Goal: Information Seeking & Learning: Understand process/instructions

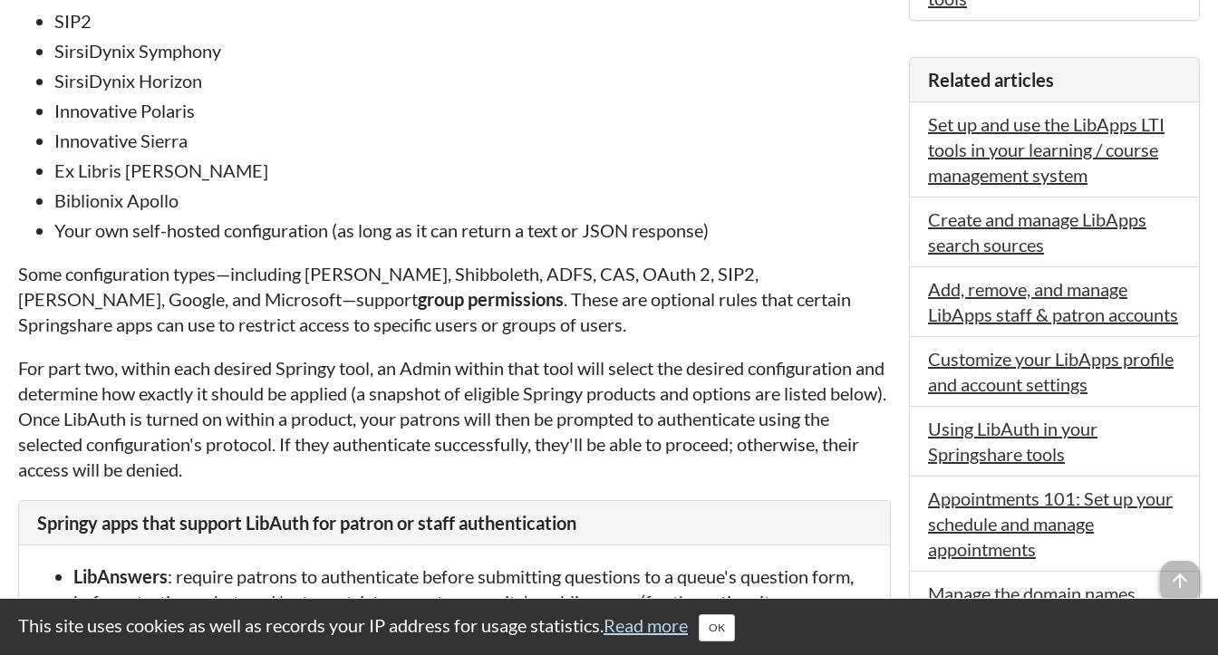
scroll to position [1425, 0]
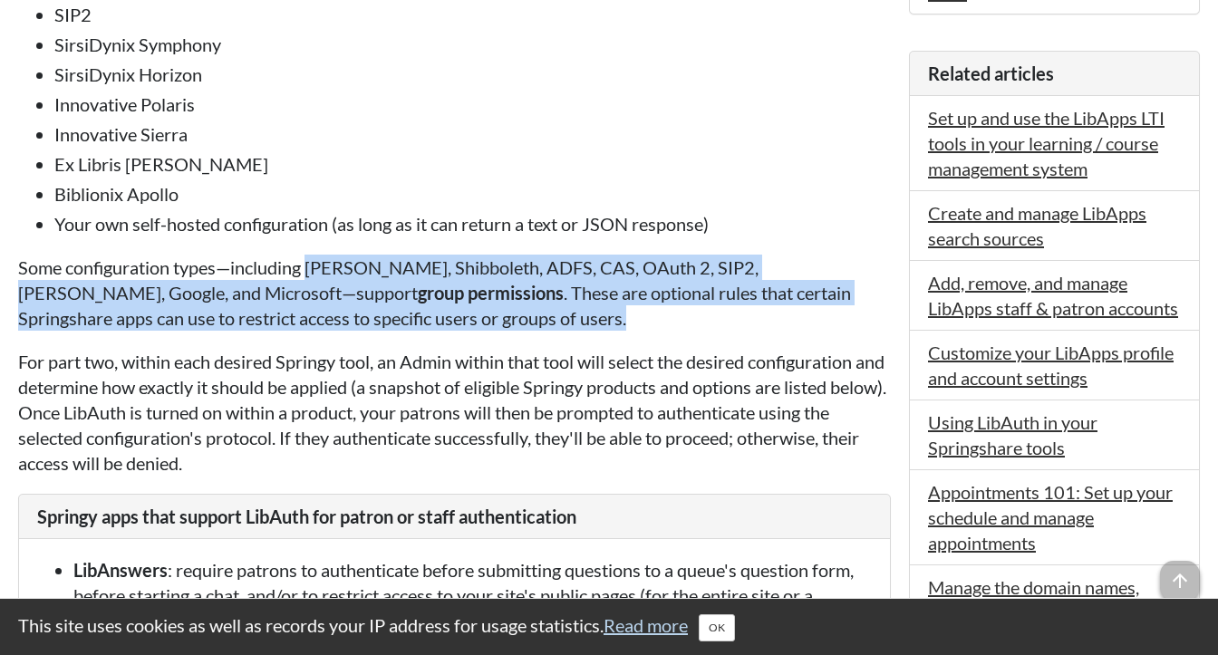
drag, startPoint x: 429, startPoint y: 334, endPoint x: 310, endPoint y: 283, distance: 129.1
click at [310, 283] on p "Some configuration types—including [PERSON_NAME], Shibboleth, ADFS, CAS, OAuth …" at bounding box center [454, 293] width 873 height 76
copy p "[PERSON_NAME], Shibboleth, ADFS, CAS, OAuth 2, SIP2, [PERSON_NAME], Google, and…"
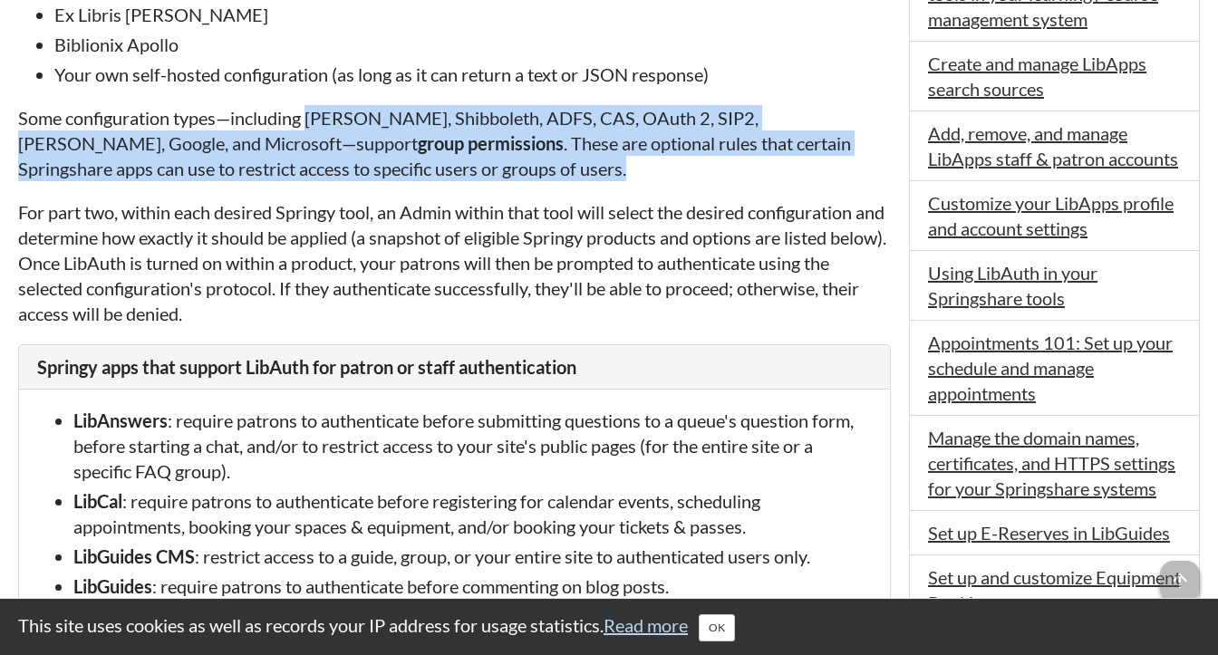
scroll to position [1580, 0]
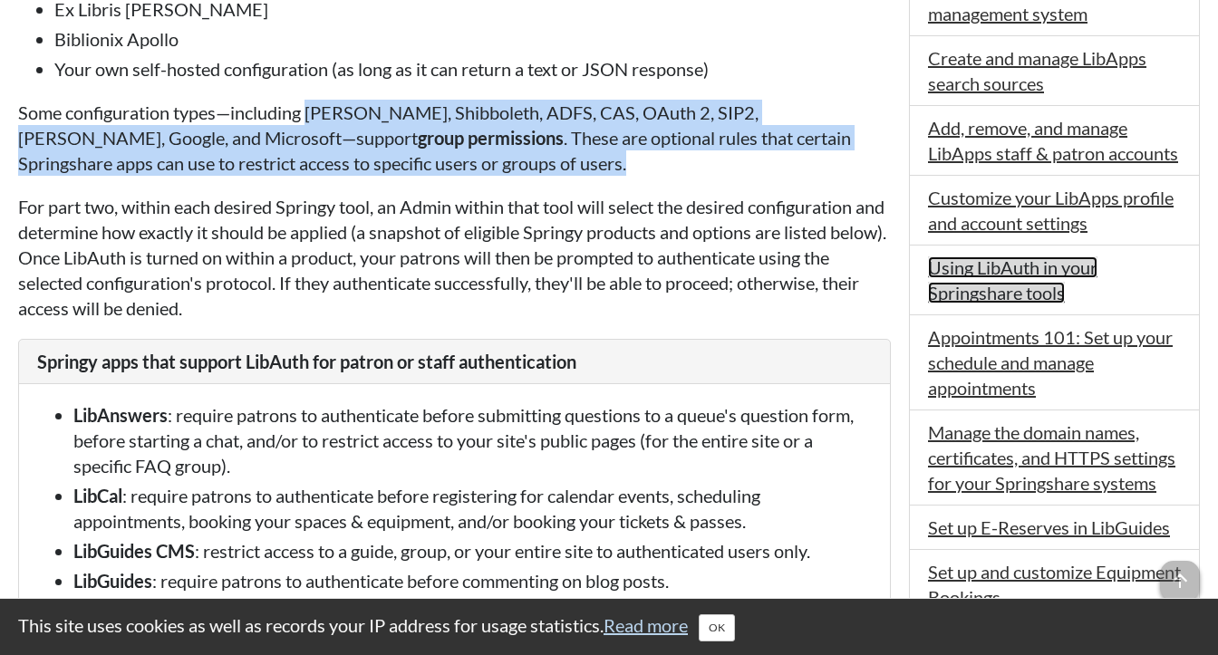
click at [948, 256] on link "Using LibAuth in your Springshare tools" at bounding box center [1012, 279] width 169 height 47
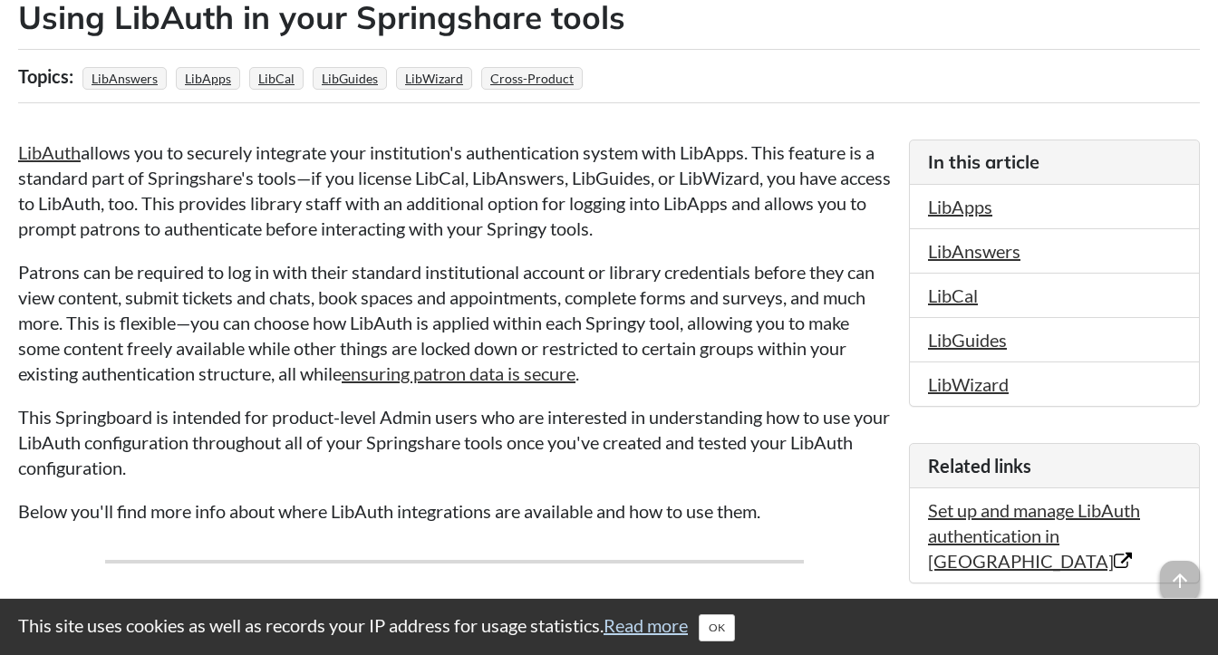
scroll to position [377, 0]
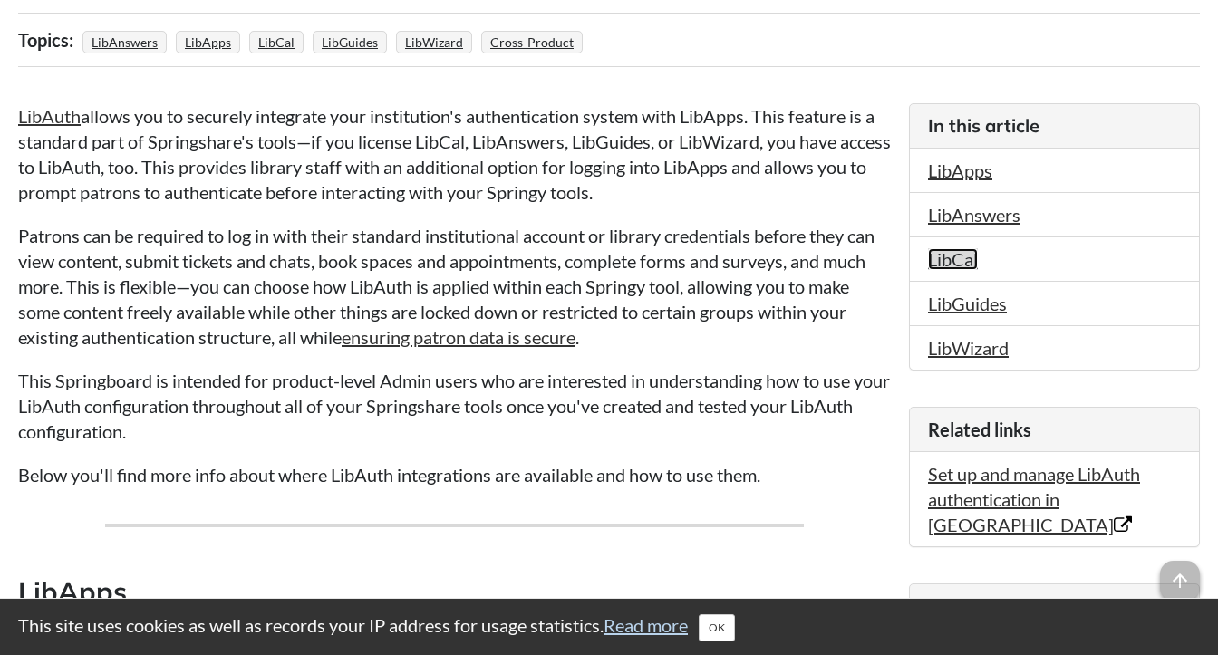
click at [946, 259] on link "LibCal" at bounding box center [953, 259] width 50 height 22
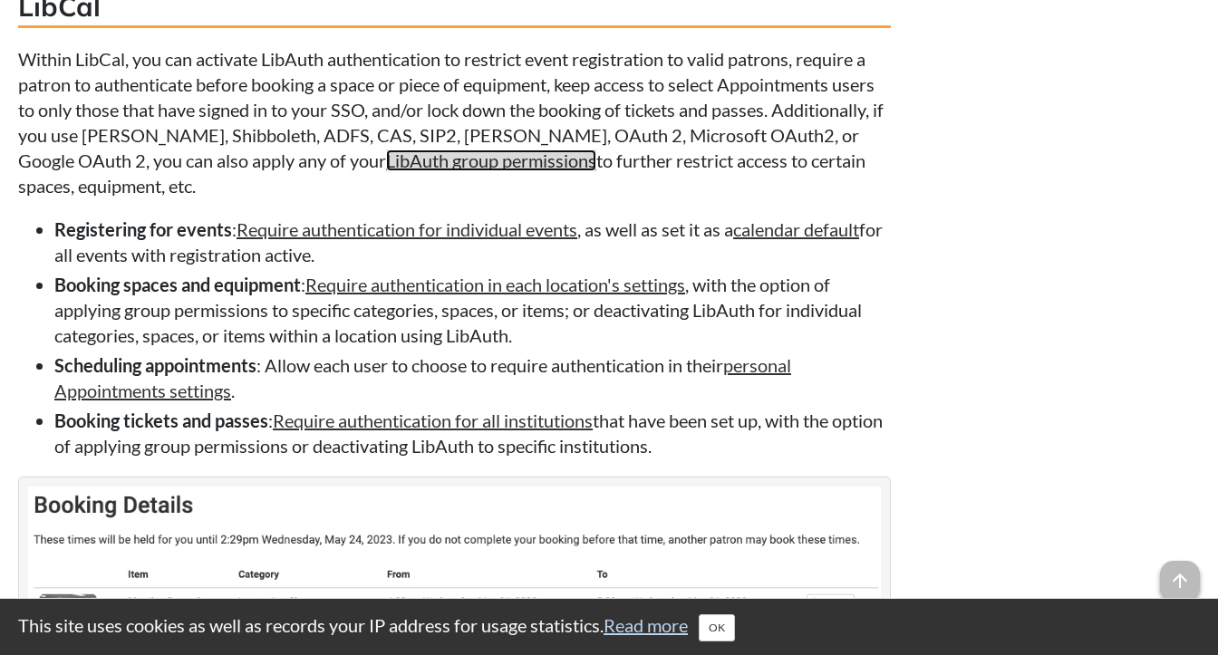
click at [386, 171] on link "LibAuth group permissions" at bounding box center [491, 161] width 210 height 22
